Goal: Transaction & Acquisition: Purchase product/service

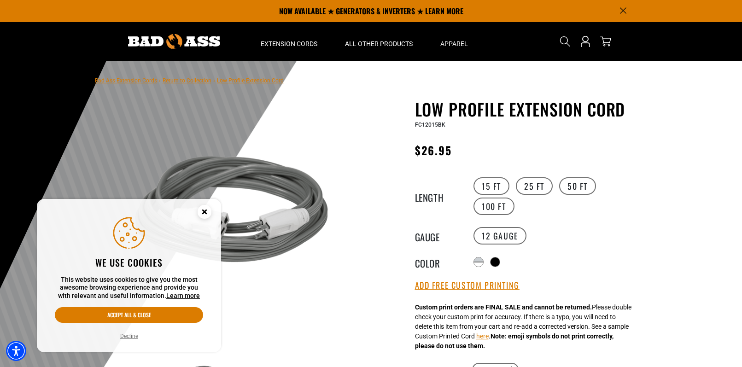
click at [380, 281] on div "Low Profile Extension Cord Low Profile Extension Cord FC12015BK Regular price $…" at bounding box center [509, 356] width 263 height 513
click at [141, 79] on link "Bad Ass Extension Cords" at bounding box center [126, 80] width 62 height 6
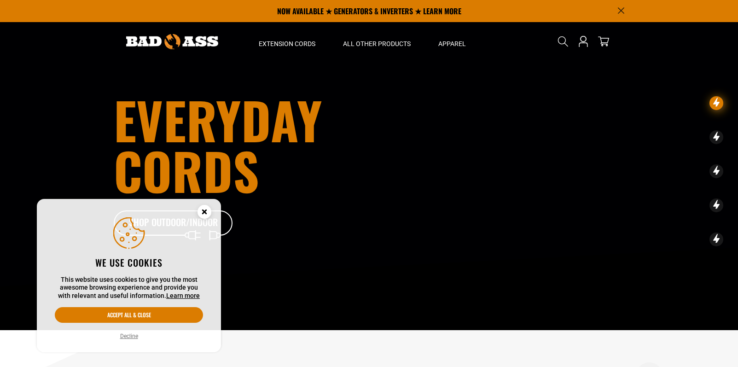
click at [209, 207] on icon "Cookie Consent" at bounding box center [205, 213] width 28 height 28
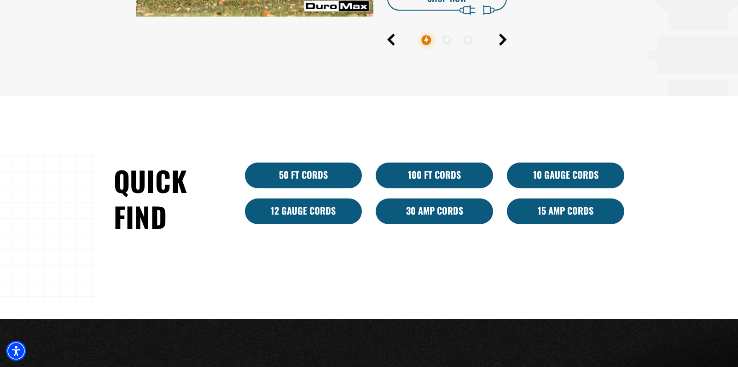
scroll to position [518, 0]
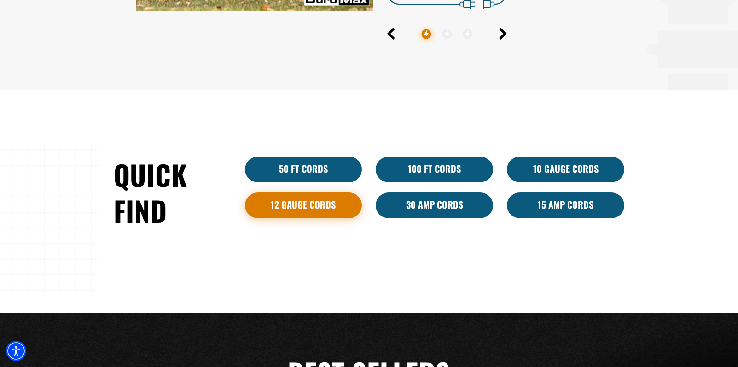
click at [316, 203] on link "12 Gauge Cords" at bounding box center [303, 206] width 117 height 26
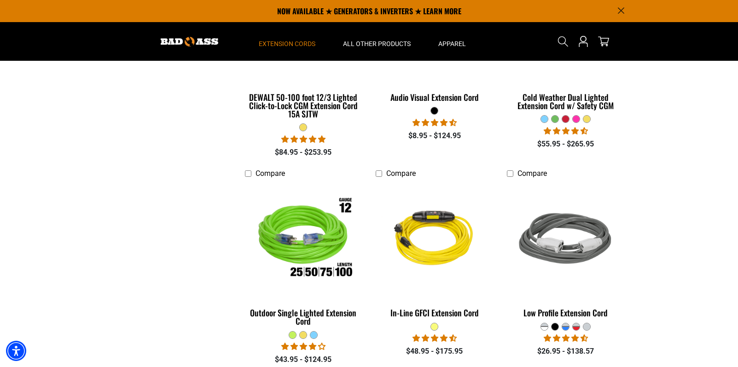
scroll to position [249, 0]
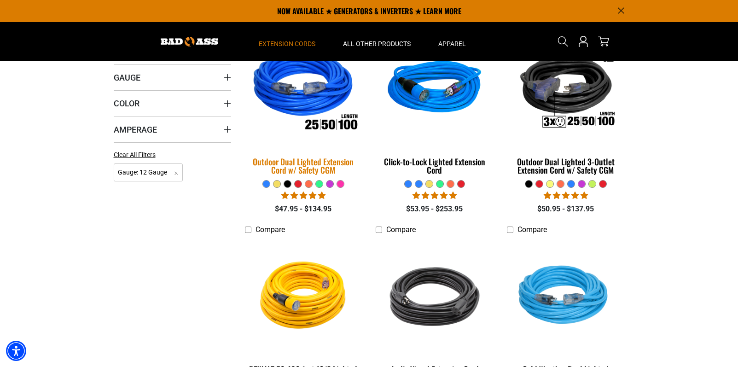
click at [292, 102] on img at bounding box center [303, 89] width 129 height 118
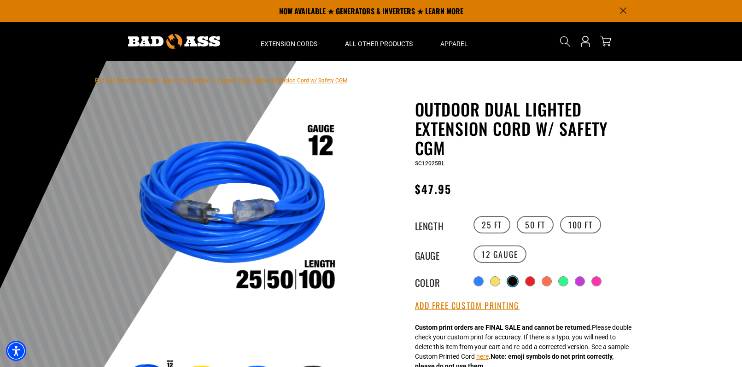
click at [515, 280] on div at bounding box center [512, 281] width 9 height 9
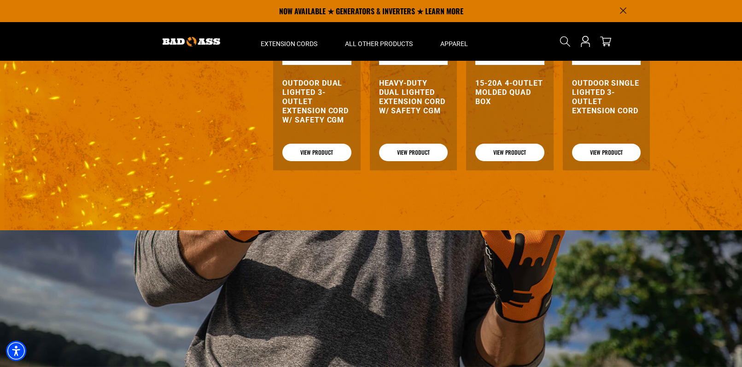
scroll to position [1083, 0]
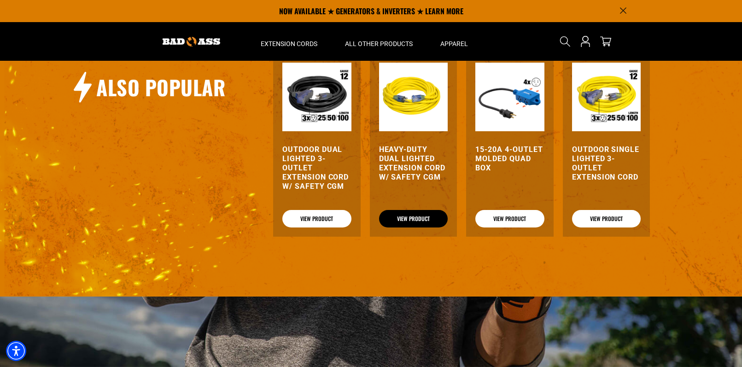
click at [403, 217] on link "View Product" at bounding box center [413, 219] width 69 height 18
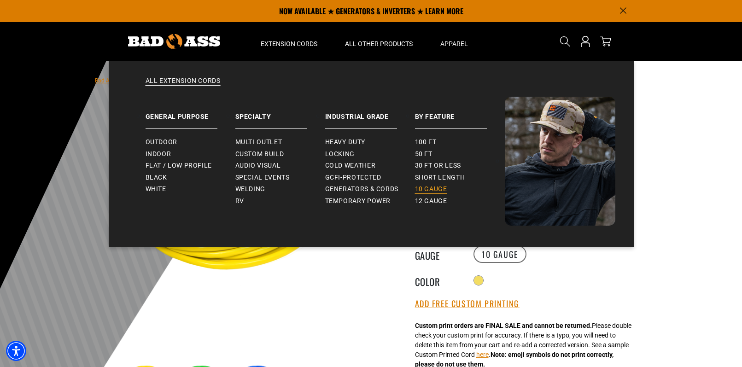
click at [426, 185] on span "10 gauge" at bounding box center [431, 189] width 32 height 8
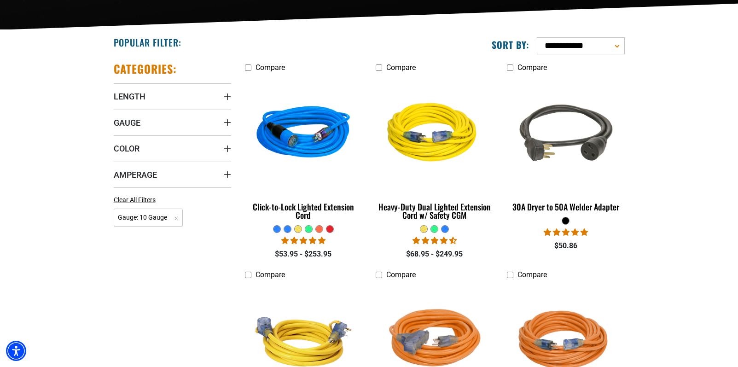
scroll to position [198, 0]
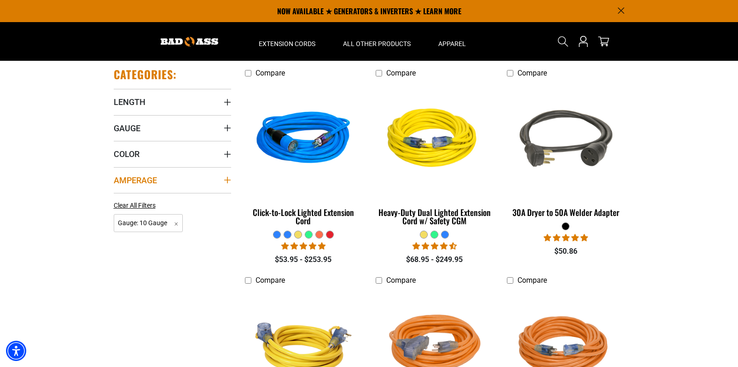
click at [188, 182] on summary "Amperage" at bounding box center [172, 180] width 117 height 26
click at [119, 199] on icon at bounding box center [117, 199] width 7 height 12
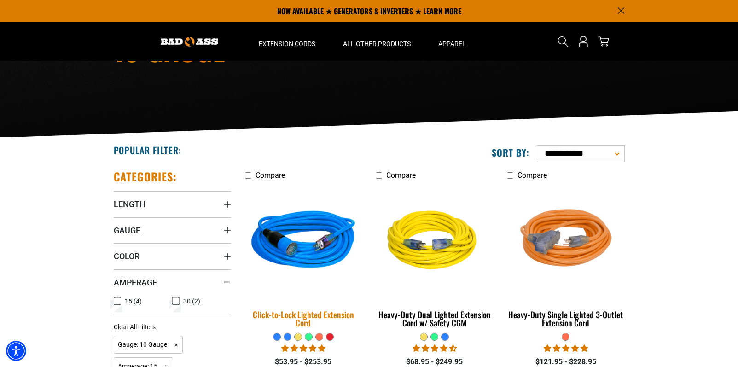
scroll to position [45, 0]
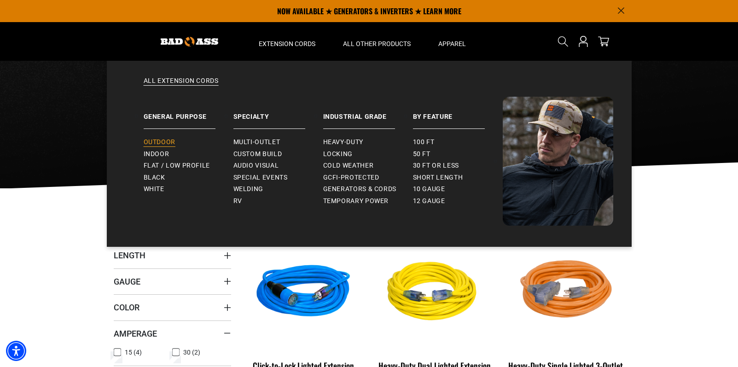
click at [157, 141] on span "Outdoor" at bounding box center [160, 142] width 32 height 8
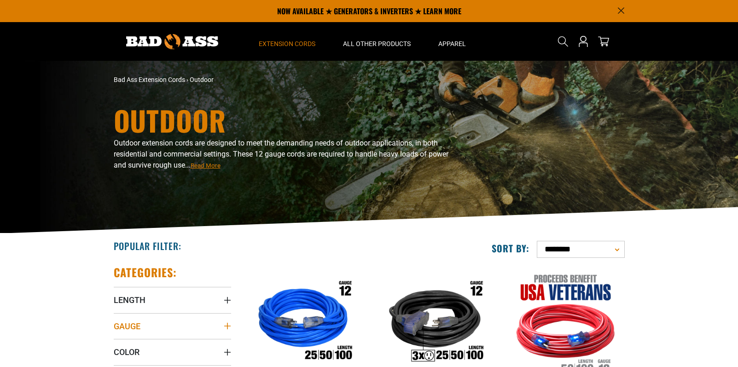
click at [227, 326] on icon "Gauge" at bounding box center [227, 326] width 6 height 6
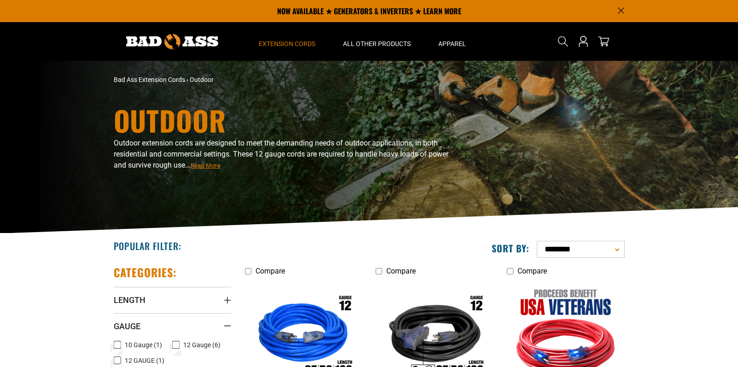
scroll to position [84, 0]
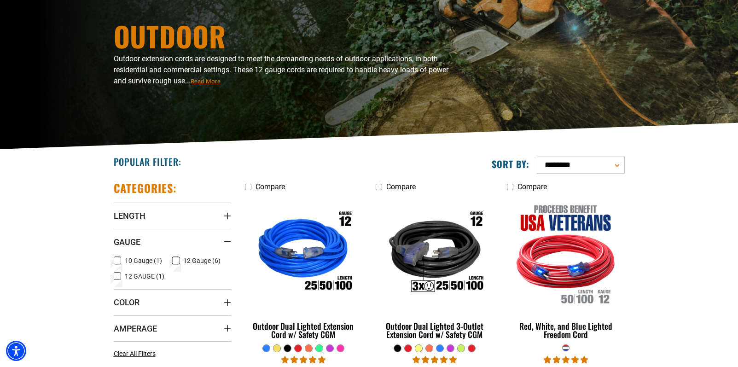
click at [121, 276] on label "12 GAUGE (1) 12 GAUGE (1 product)" at bounding box center [143, 276] width 59 height 12
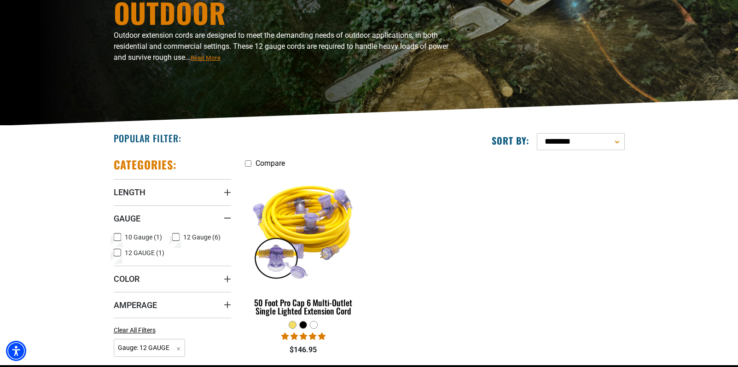
scroll to position [120, 0]
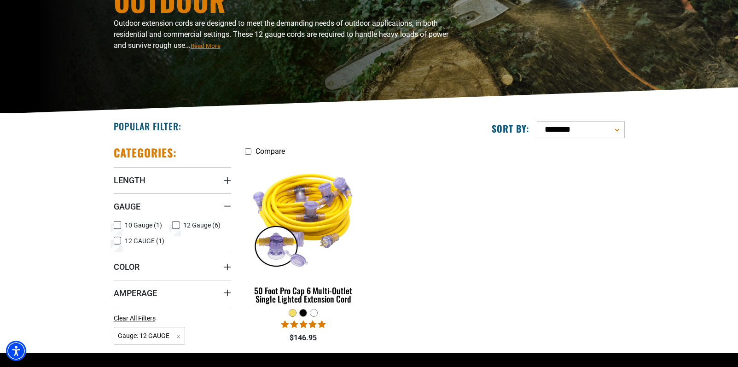
click at [119, 240] on icon at bounding box center [117, 241] width 4 height 2
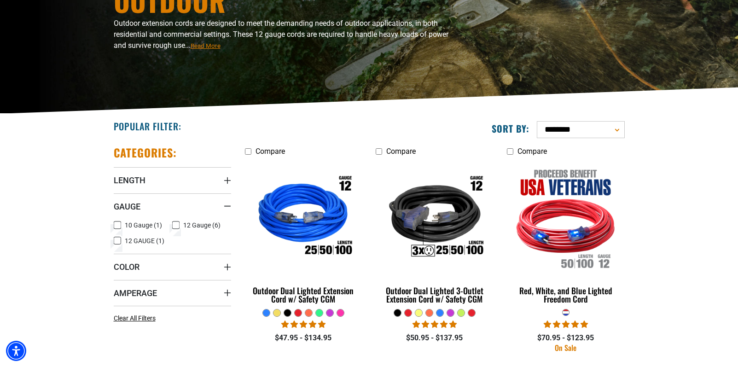
click at [178, 226] on icon at bounding box center [175, 225] width 7 height 12
click at [144, 295] on span "Amperage" at bounding box center [135, 293] width 43 height 11
click at [118, 311] on icon at bounding box center [117, 312] width 7 height 12
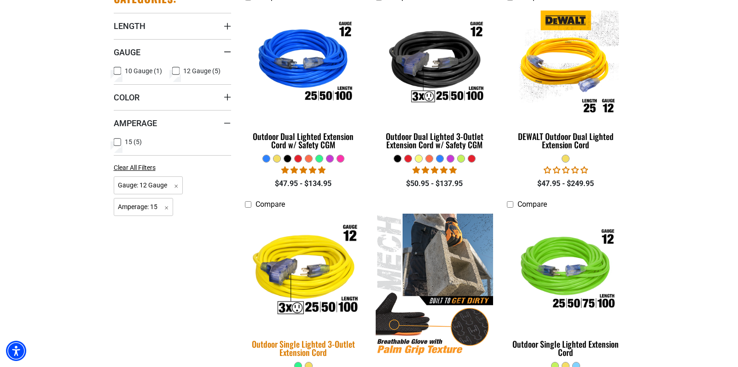
scroll to position [376, 0]
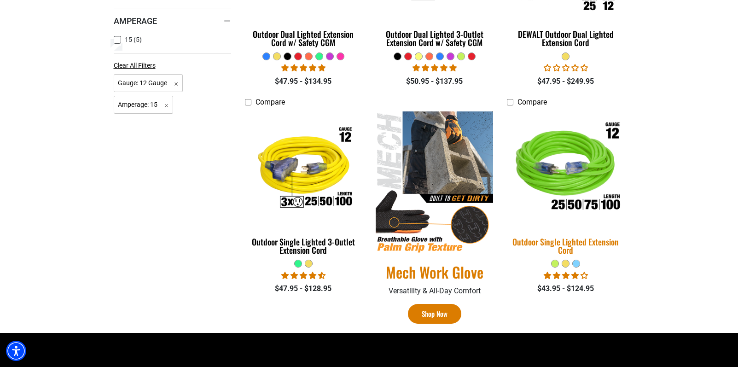
click at [568, 180] on img at bounding box center [566, 169] width 129 height 118
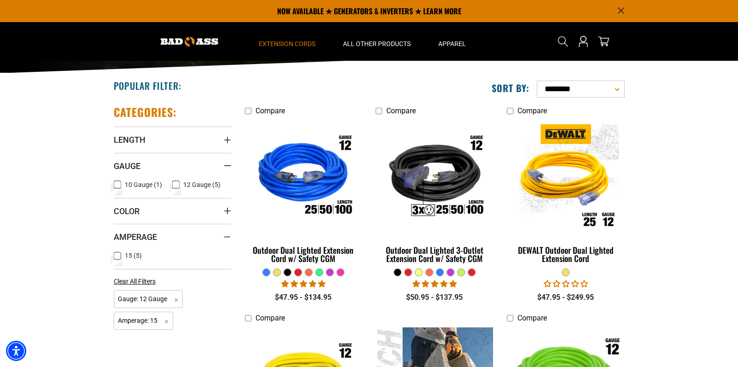
scroll to position [109, 0]
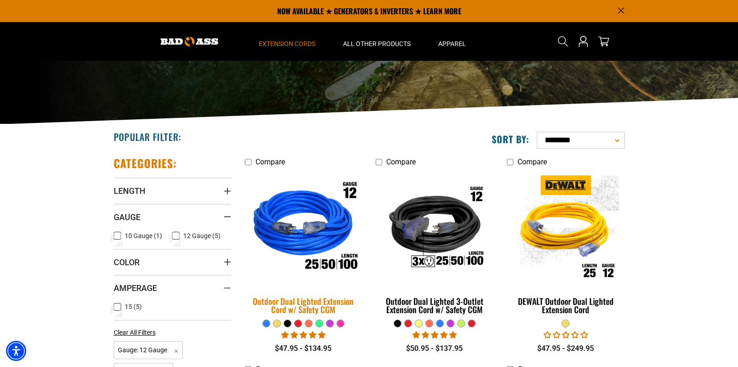
click at [330, 224] on img at bounding box center [303, 229] width 129 height 118
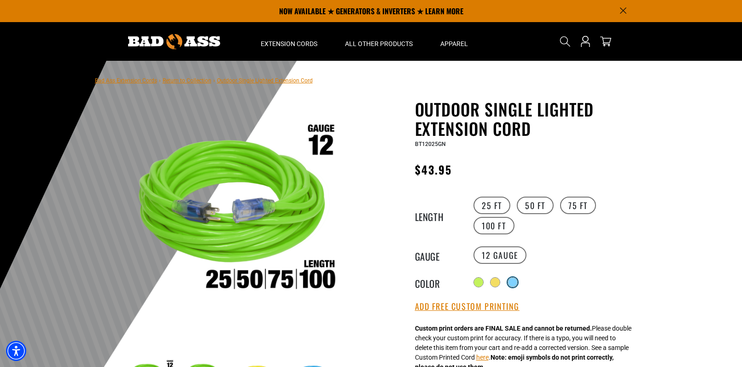
click at [515, 282] on div at bounding box center [512, 282] width 9 height 9
